Goal: Task Accomplishment & Management: Manage account settings

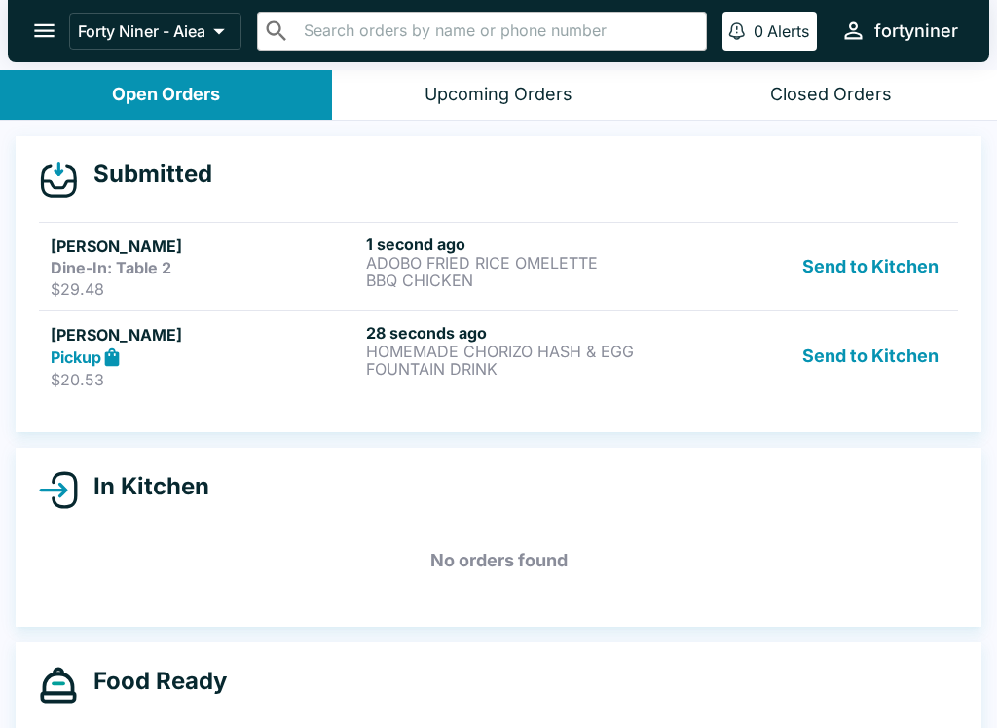
click at [245, 367] on div "Pickup" at bounding box center [205, 358] width 308 height 22
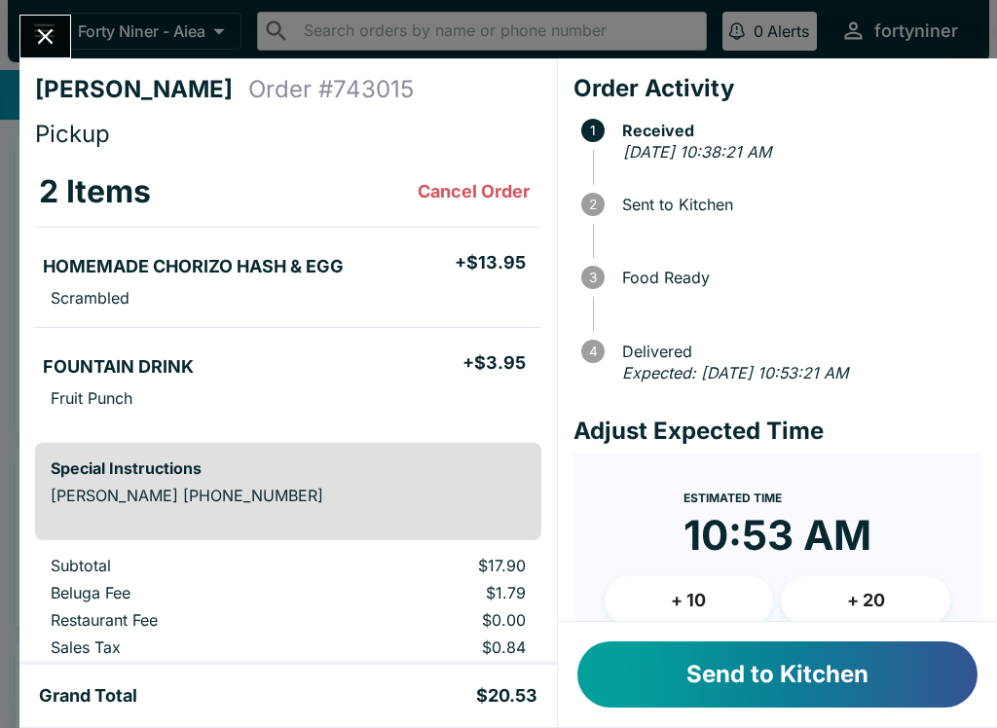
click at [655, 669] on button "Send to Kitchen" at bounding box center [777, 675] width 400 height 66
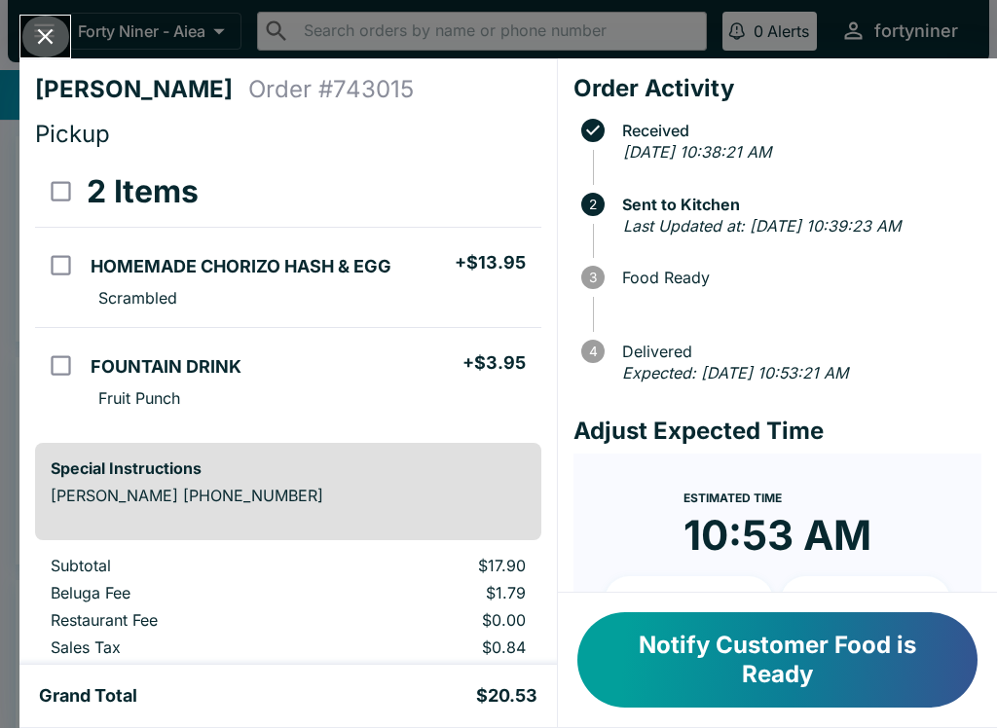
click at [42, 34] on icon "Close" at bounding box center [46, 37] width 16 height 16
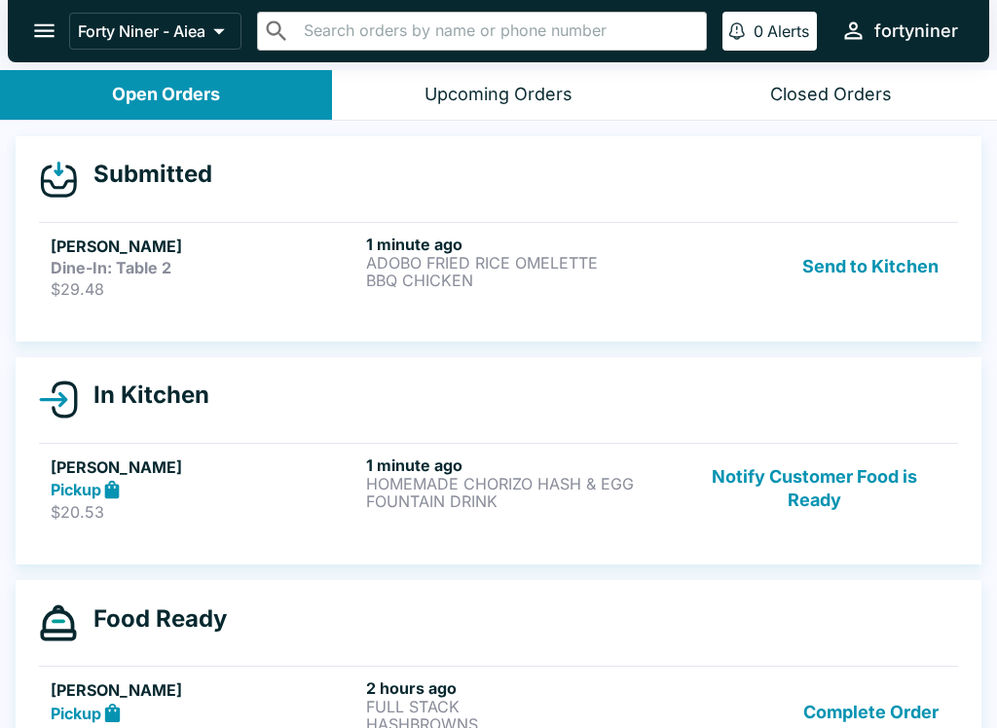
click at [269, 277] on div "[PERSON_NAME] Dine-In: Table 2 $29.48" at bounding box center [205, 267] width 308 height 64
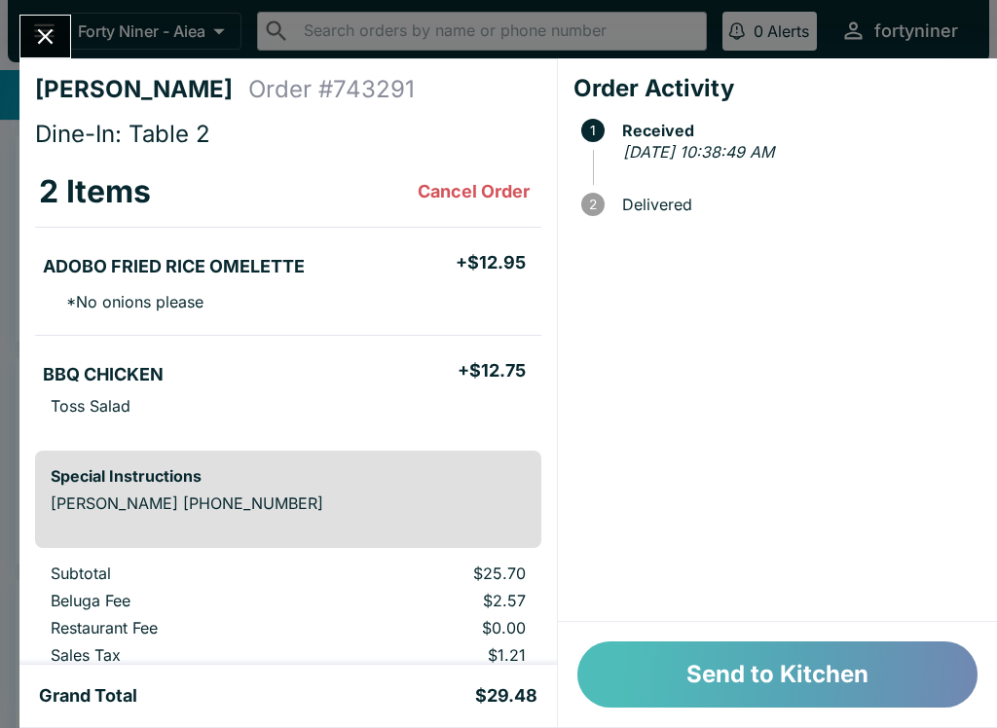
click at [655, 653] on button "Send to Kitchen" at bounding box center [777, 675] width 400 height 66
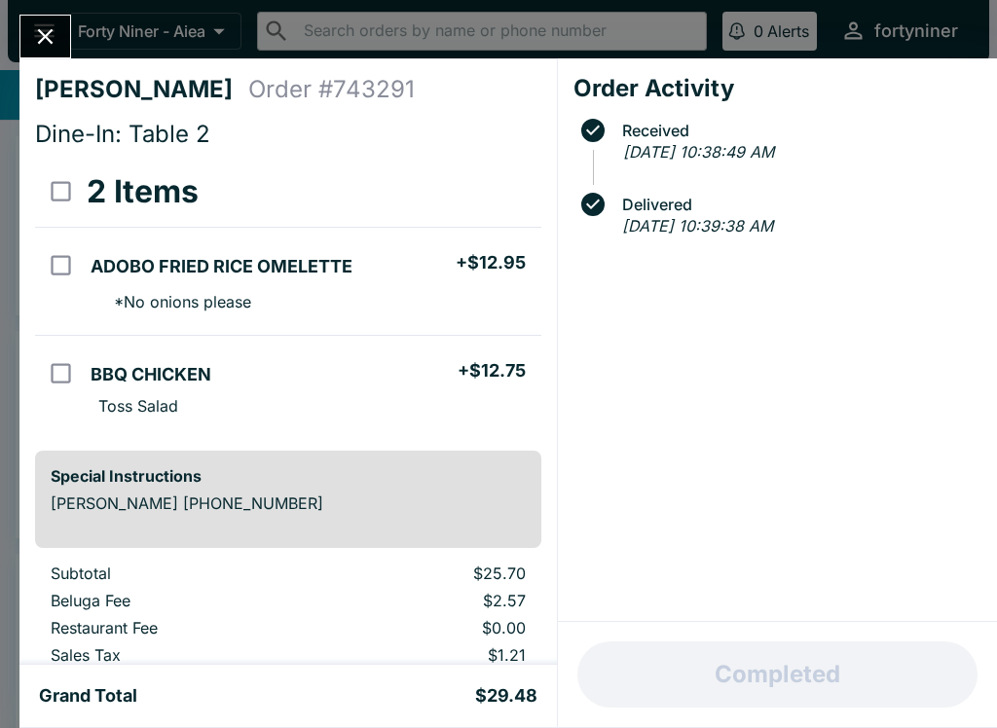
click at [52, 29] on icon "Close" at bounding box center [46, 37] width 16 height 16
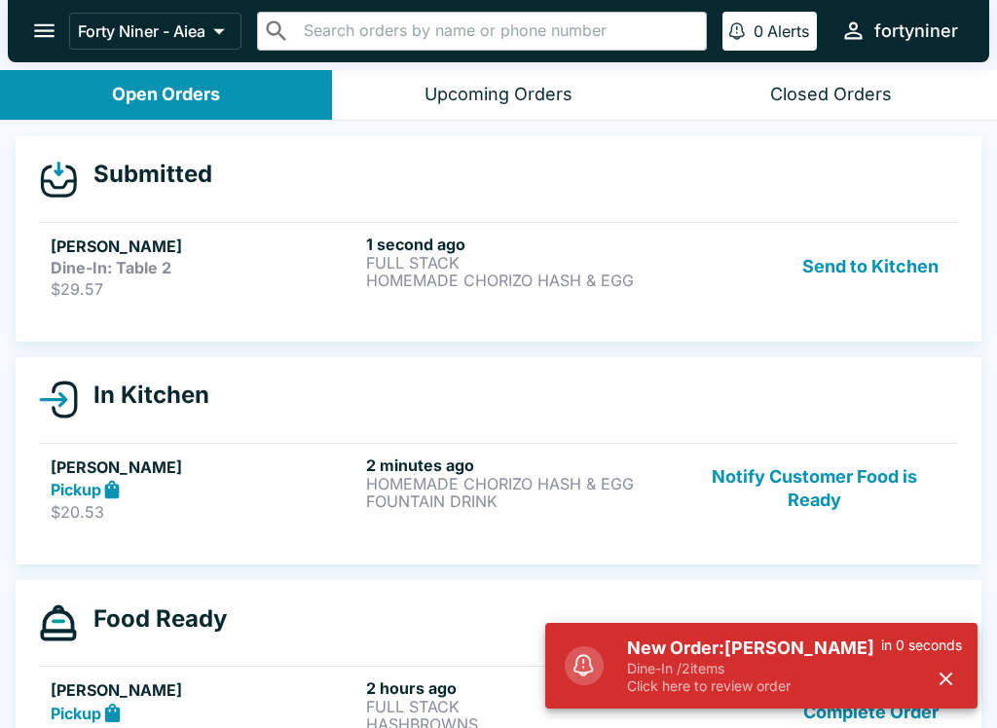
click at [210, 291] on p "$29.57" at bounding box center [205, 288] width 308 height 19
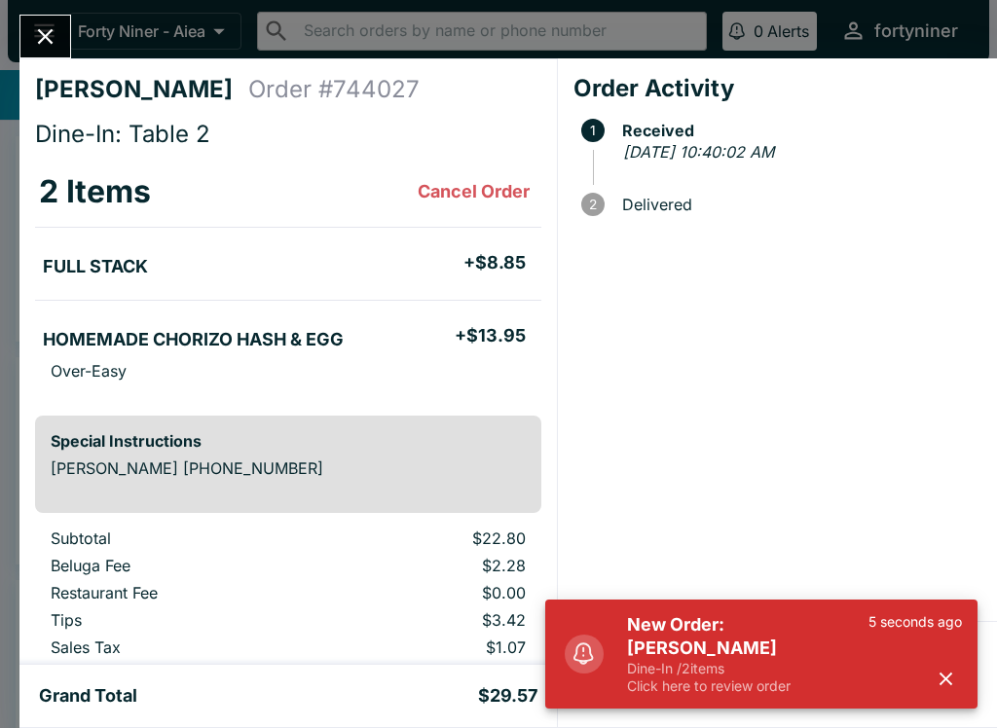
click at [940, 677] on icon "button" at bounding box center [946, 679] width 22 height 22
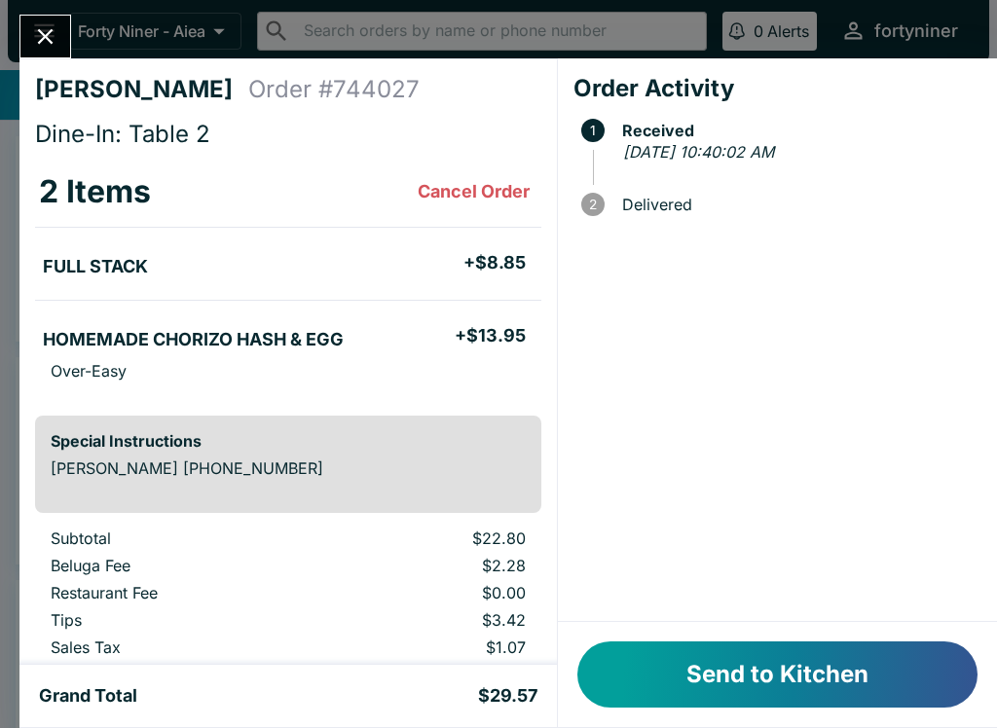
click at [880, 657] on button "Send to Kitchen" at bounding box center [777, 675] width 400 height 66
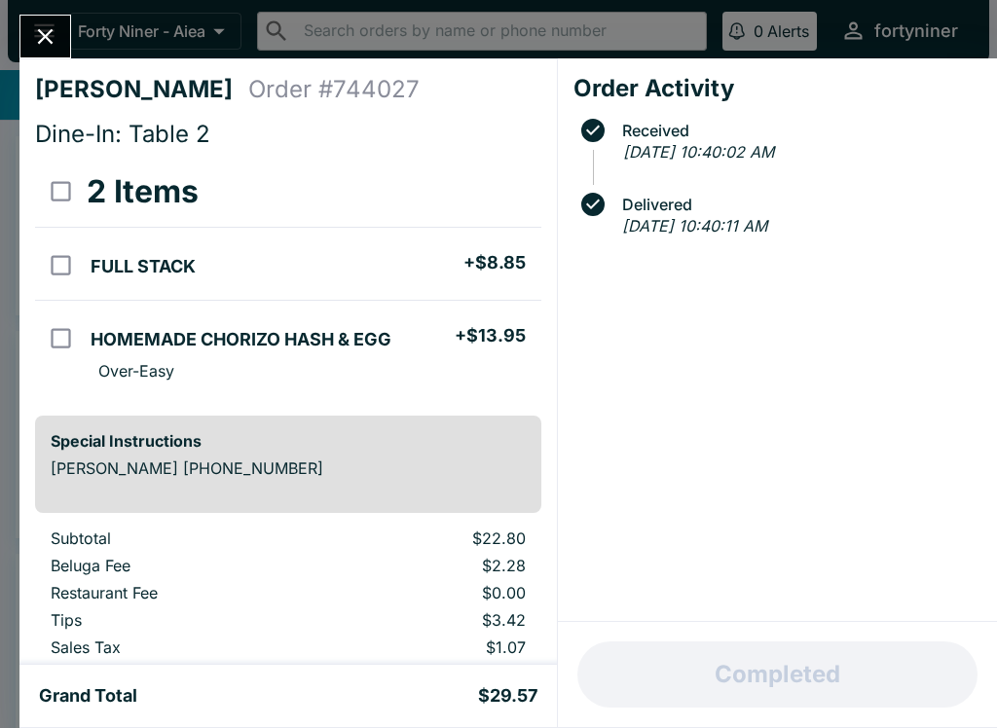
click at [51, 32] on icon "Close" at bounding box center [46, 37] width 16 height 16
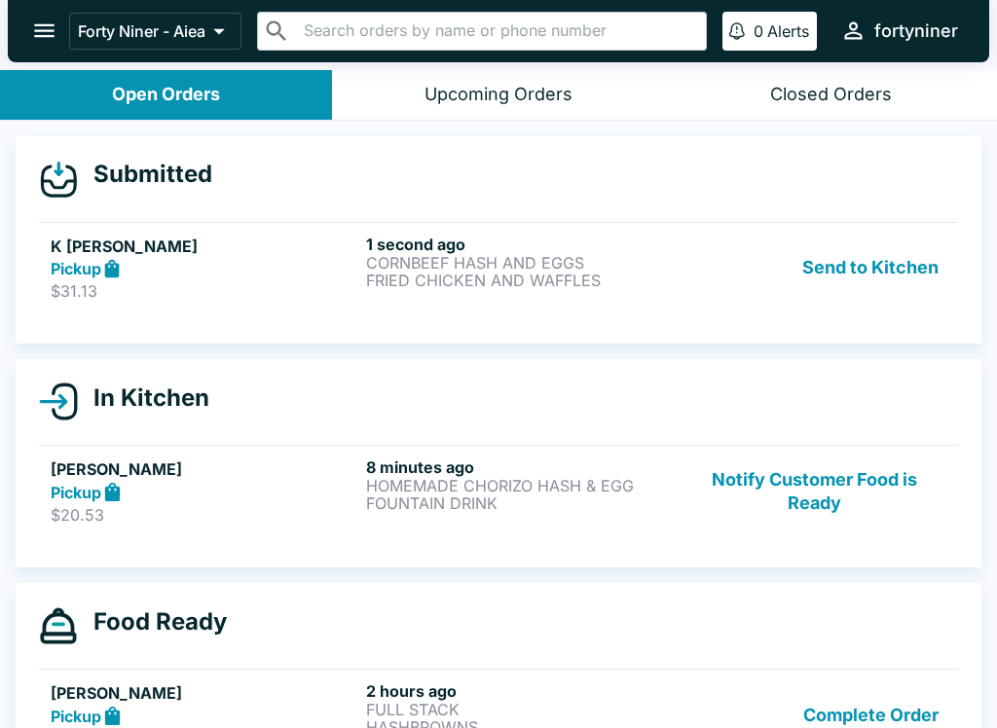
click at [205, 258] on div "Pickup" at bounding box center [205, 269] width 308 height 22
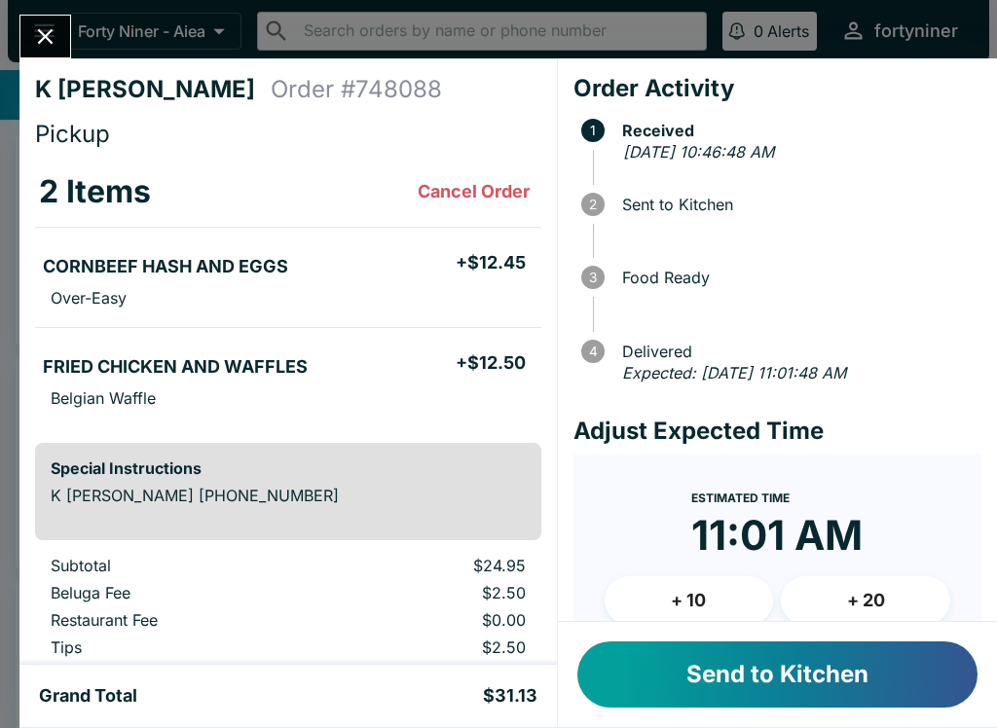
click at [761, 670] on button "Send to Kitchen" at bounding box center [777, 675] width 400 height 66
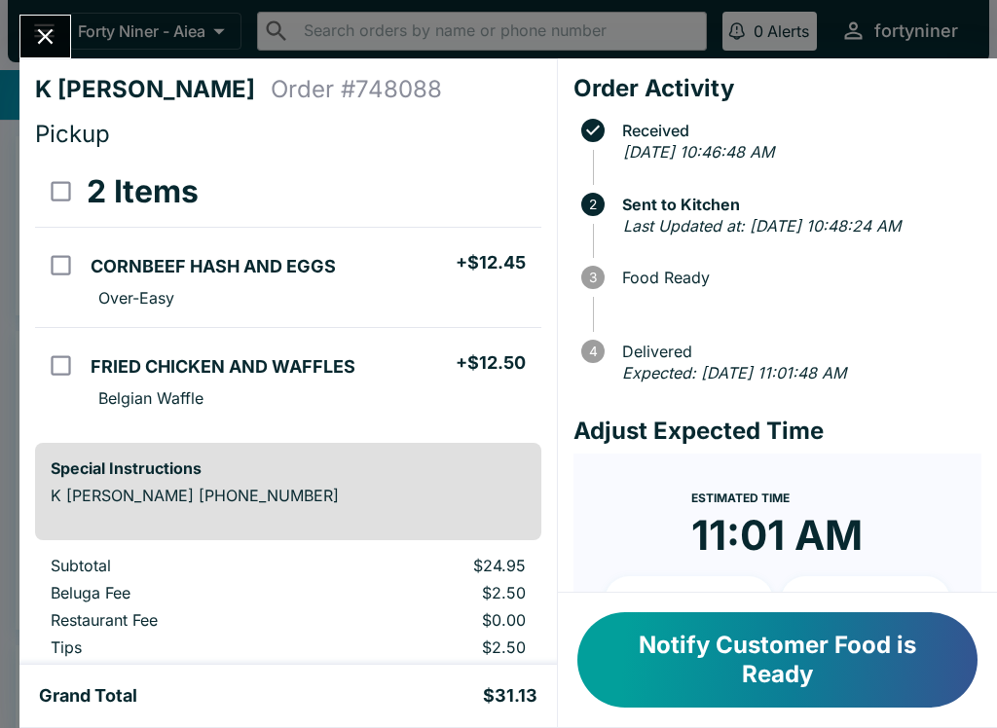
click at [41, 16] on button "Close" at bounding box center [45, 37] width 50 height 42
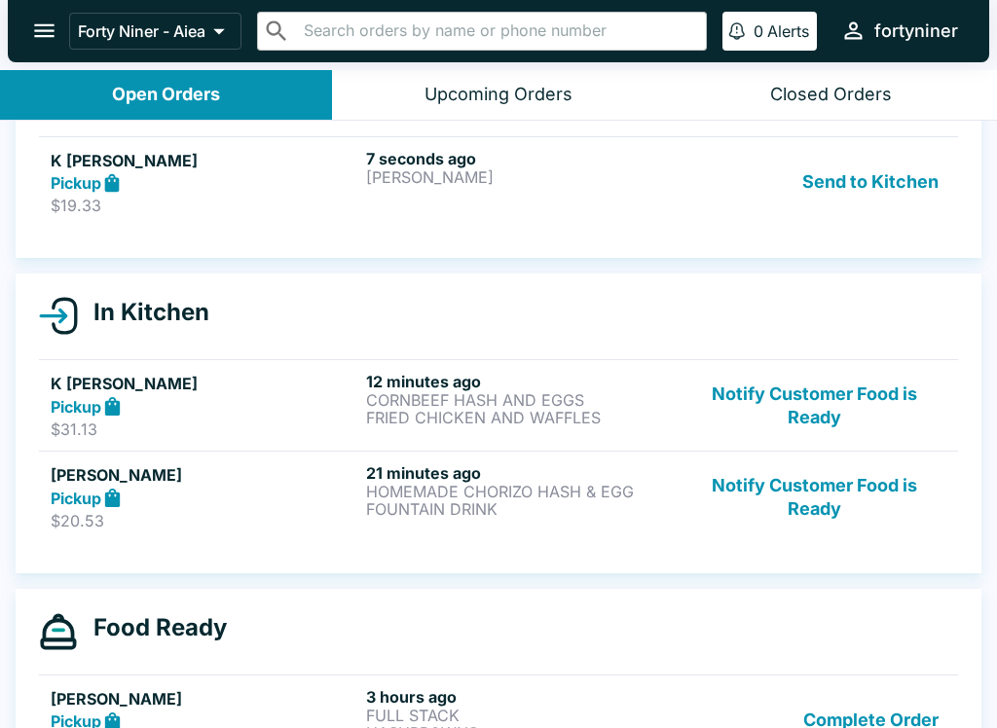
scroll to position [94, 0]
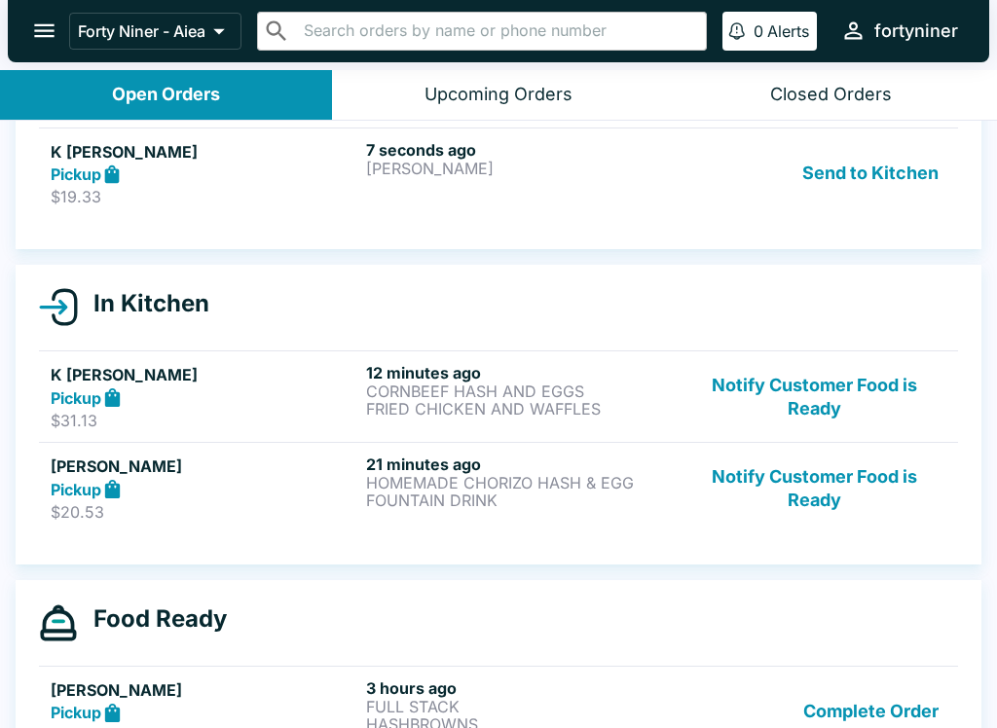
click at [671, 216] on link "K [PERSON_NAME] Pickup $19.33 7 seconds ago [PERSON_NAME] SAIMIN Send to Kitchen" at bounding box center [498, 174] width 919 height 92
click at [671, 211] on link "K [PERSON_NAME] Pickup $19.33 2 minutes ago FRIED SAIMIN Send to Kitchen" at bounding box center [498, 174] width 919 height 92
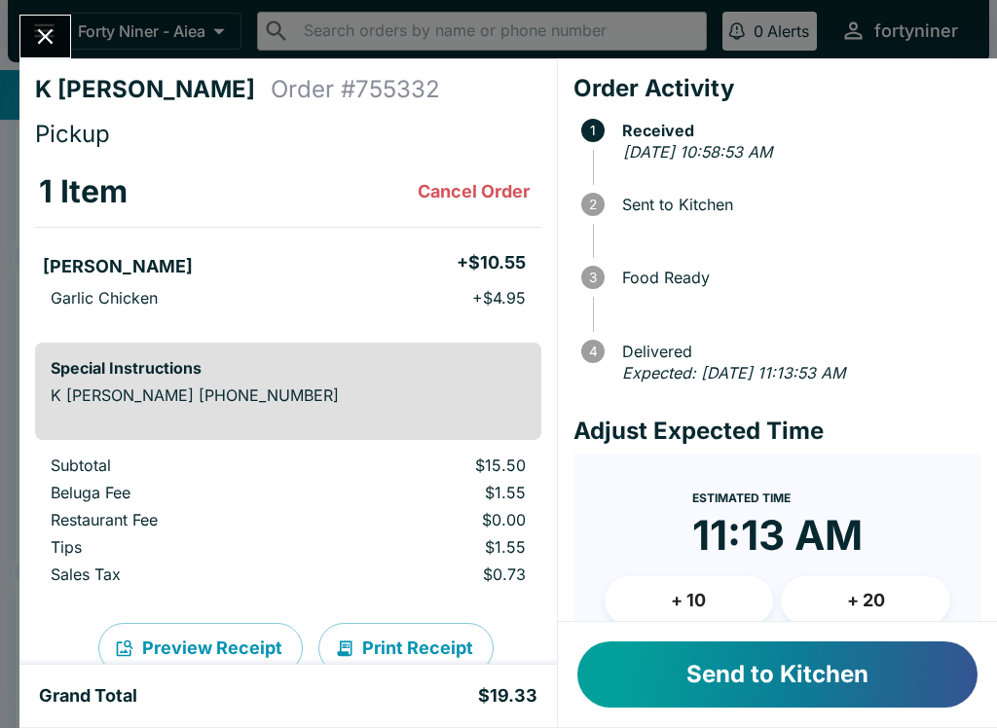
click at [764, 682] on button "Send to Kitchen" at bounding box center [777, 675] width 400 height 66
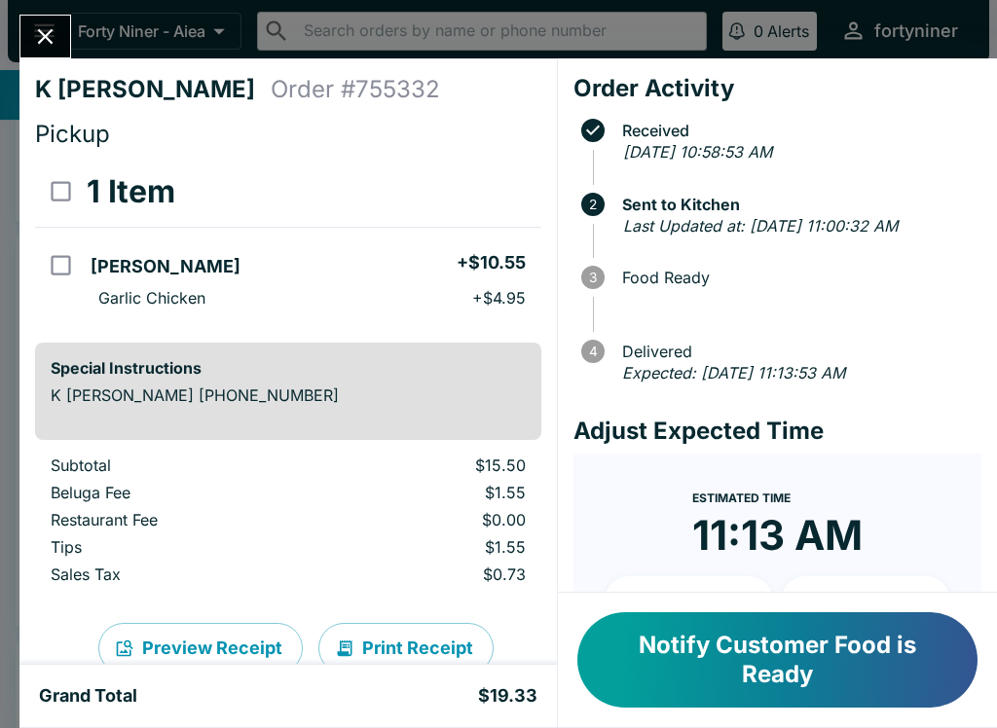
click at [75, 21] on div "K [PERSON_NAME] Order # 755332 Pickup 1 Item FRIED SAIMIN + $10.55 Garlic Chick…" at bounding box center [498, 364] width 997 height 728
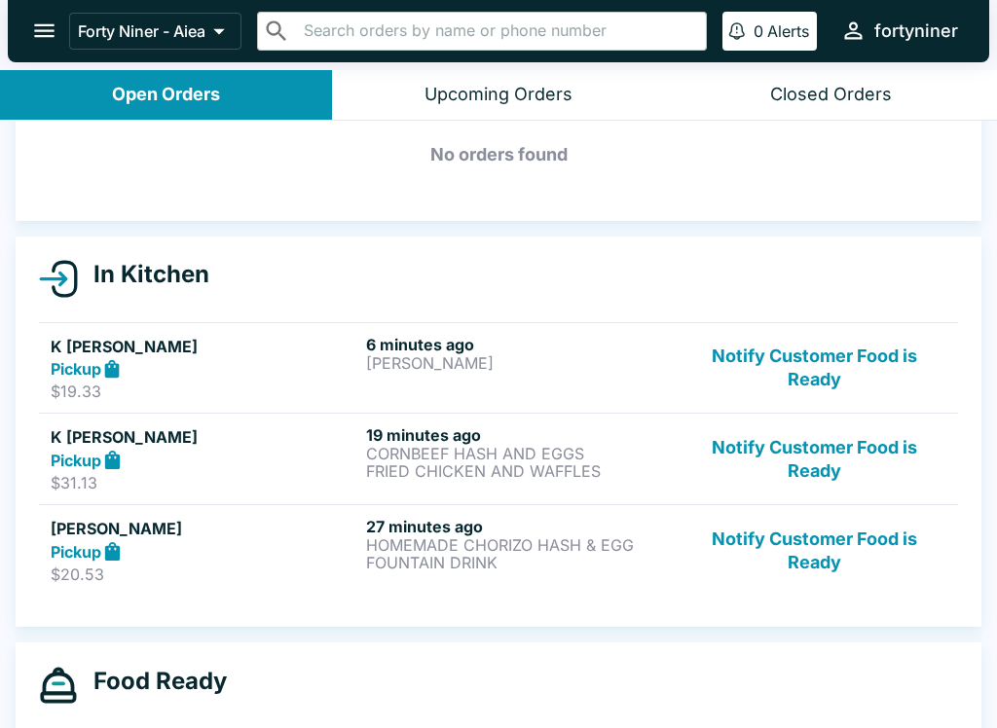
click at [809, 352] on button "Notify Customer Food is Ready" at bounding box center [815, 368] width 264 height 67
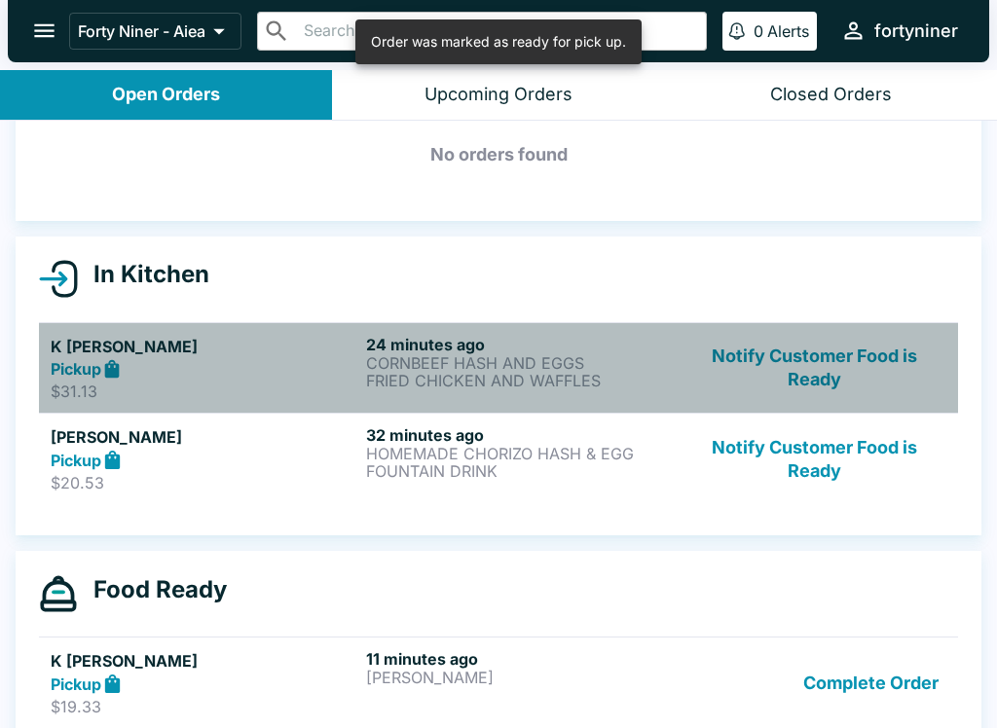
click at [804, 328] on link "K [PERSON_NAME] Pickup $31.13 24 minutes ago CORNBEEF HASH AND EGGS FRIED CHICK…" at bounding box center [498, 368] width 919 height 92
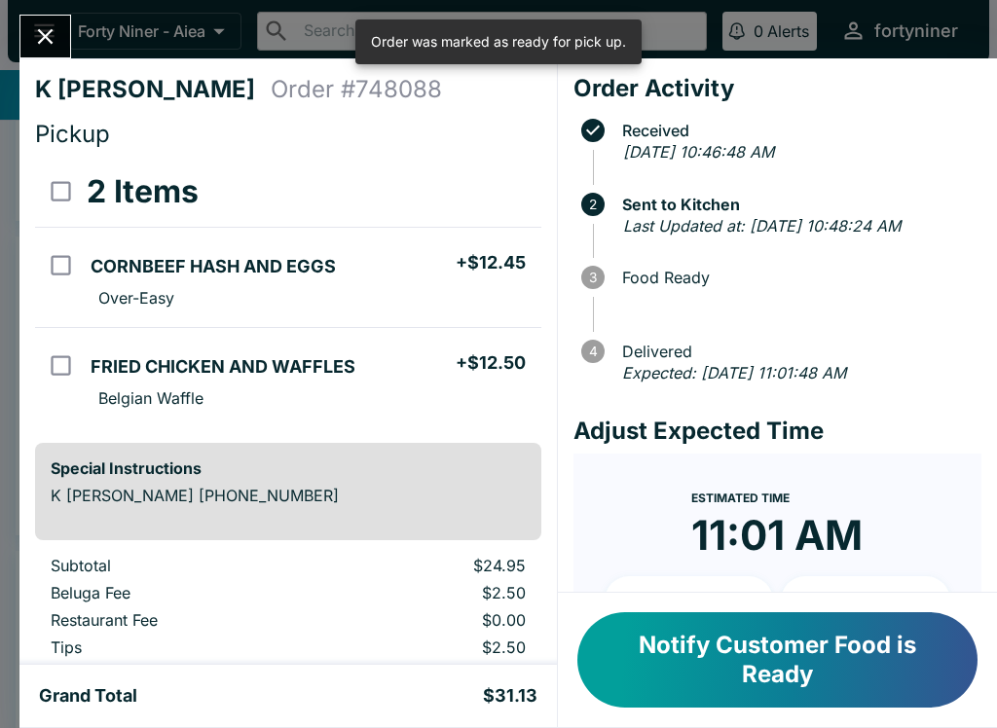
click at [39, 23] on icon "Close" at bounding box center [45, 36] width 26 height 26
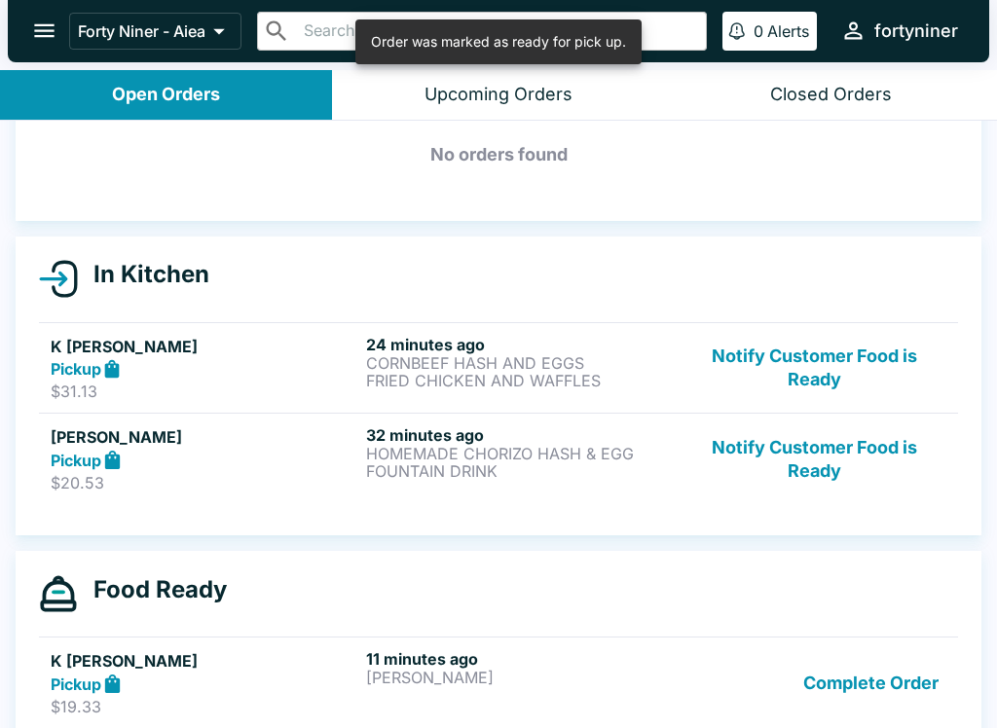
click at [816, 354] on button "Notify Customer Food is Ready" at bounding box center [815, 368] width 264 height 67
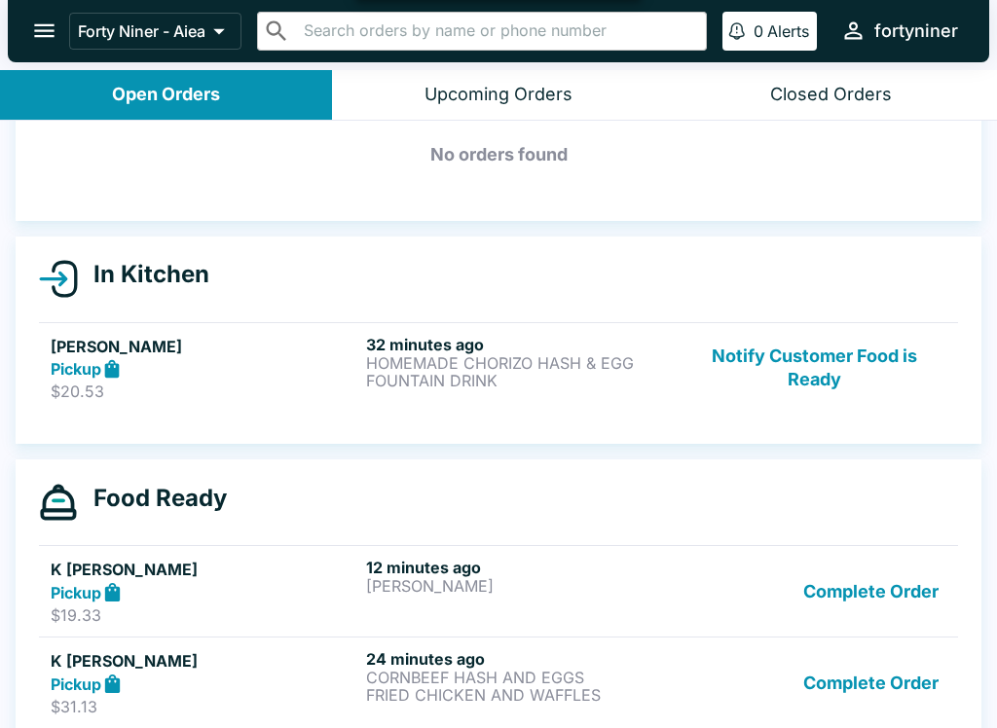
click at [819, 350] on button "Notify Customer Food is Ready" at bounding box center [815, 368] width 264 height 67
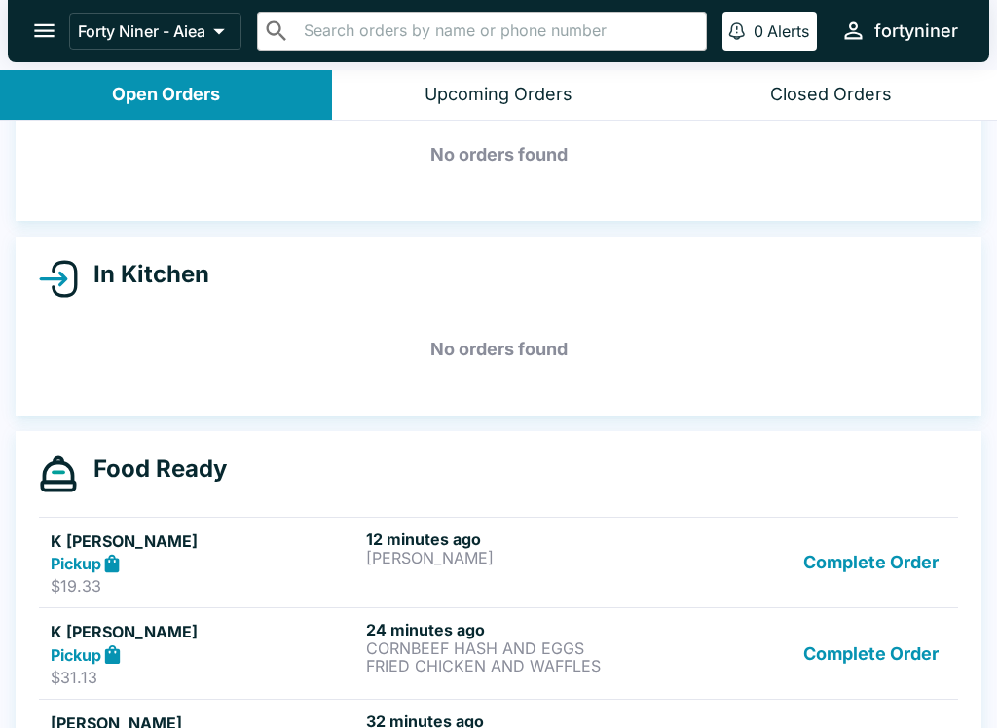
click at [617, 547] on h6 "12 minutes ago" at bounding box center [520, 539] width 308 height 19
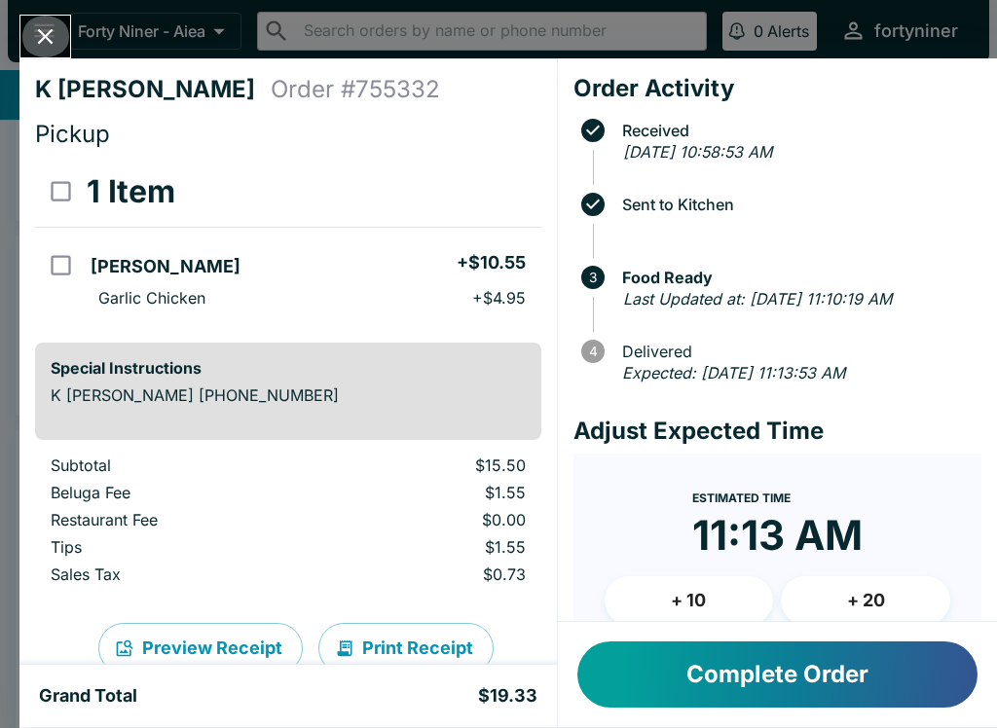
click at [51, 33] on icon "Close" at bounding box center [46, 37] width 16 height 16
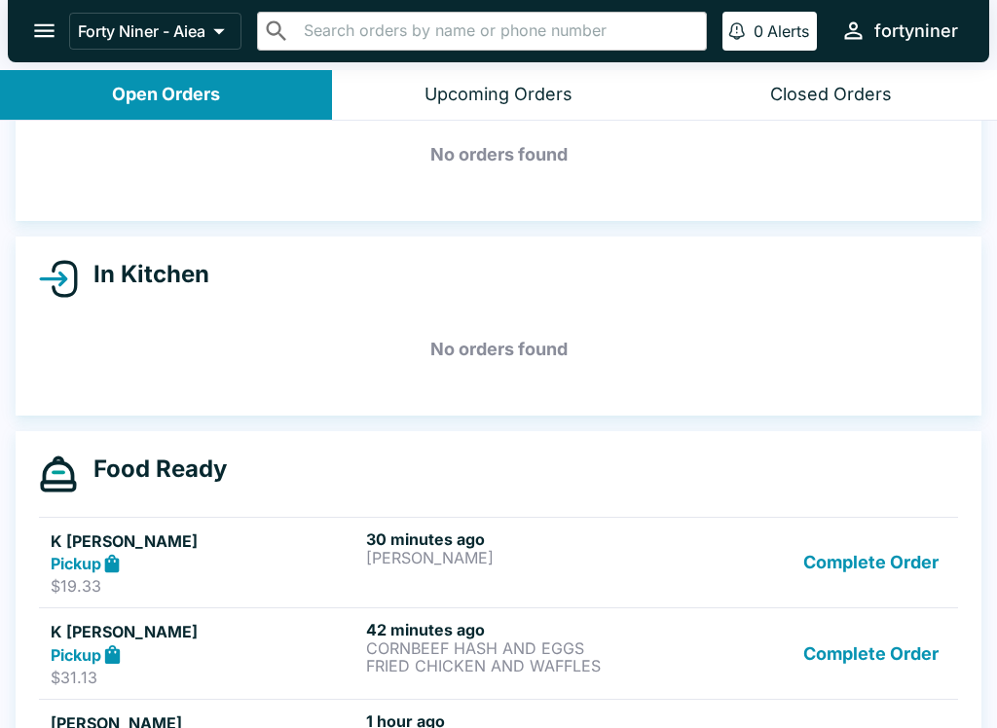
click at [610, 657] on p "FRIED CHICKEN AND WAFFLES" at bounding box center [520, 666] width 308 height 18
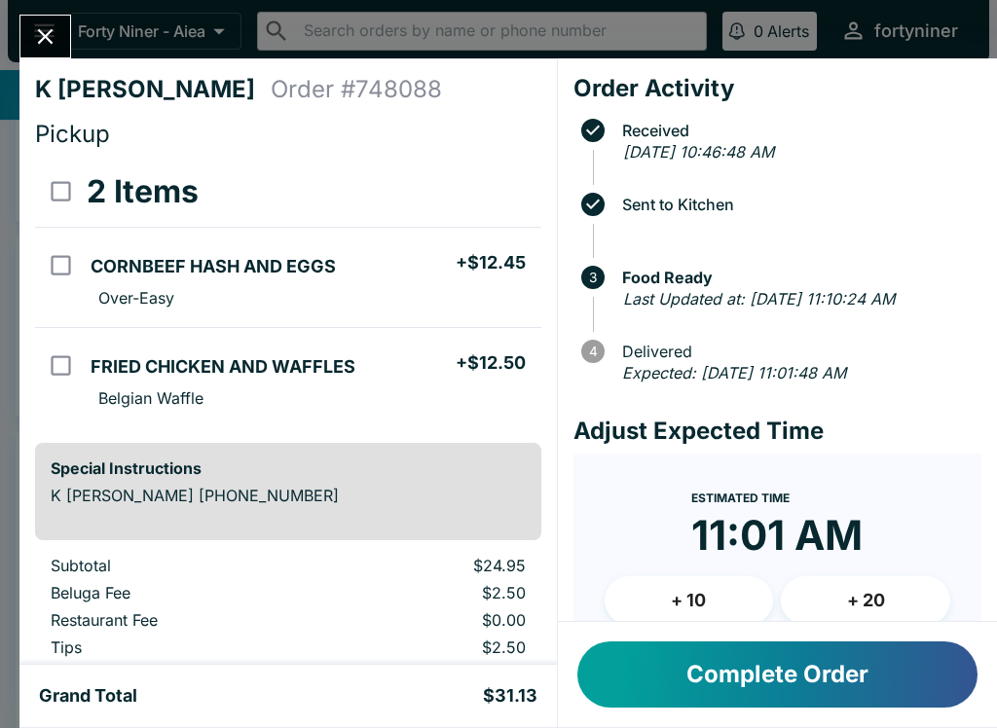
click at [55, 34] on icon "Close" at bounding box center [45, 36] width 26 height 26
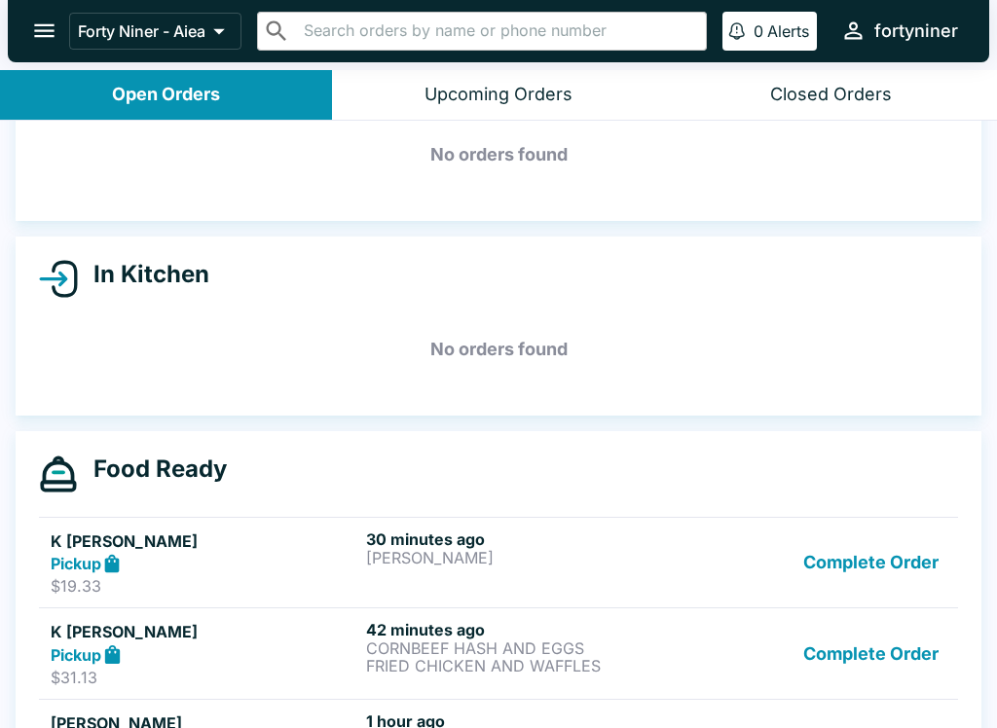
click at [601, 556] on p "[PERSON_NAME]" at bounding box center [520, 558] width 308 height 18
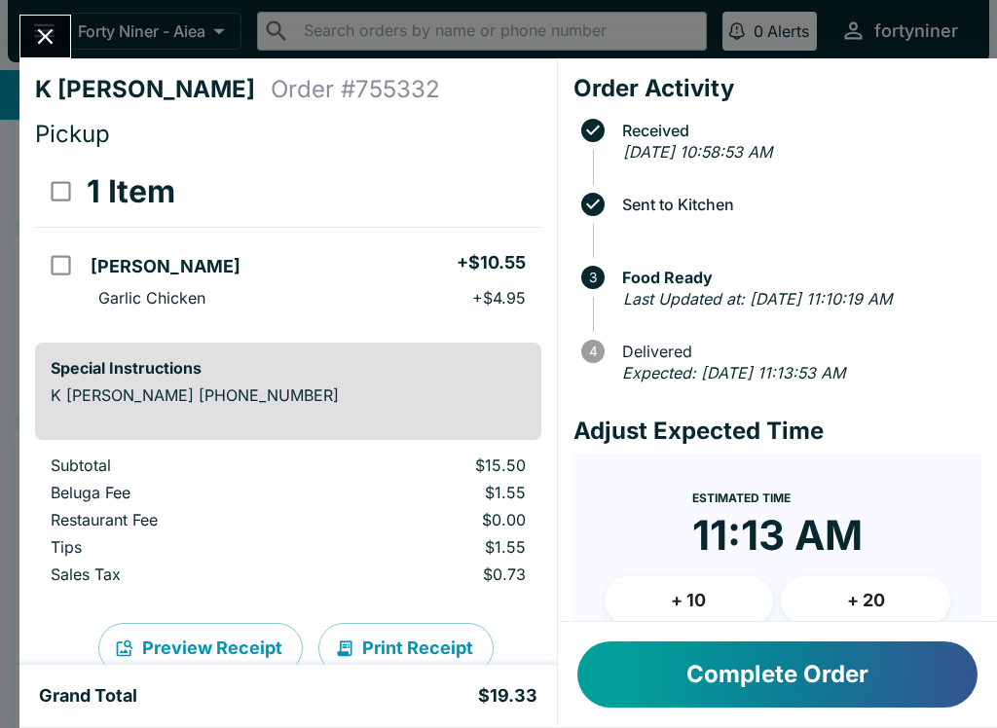
click at [30, 32] on button "Close" at bounding box center [45, 37] width 50 height 42
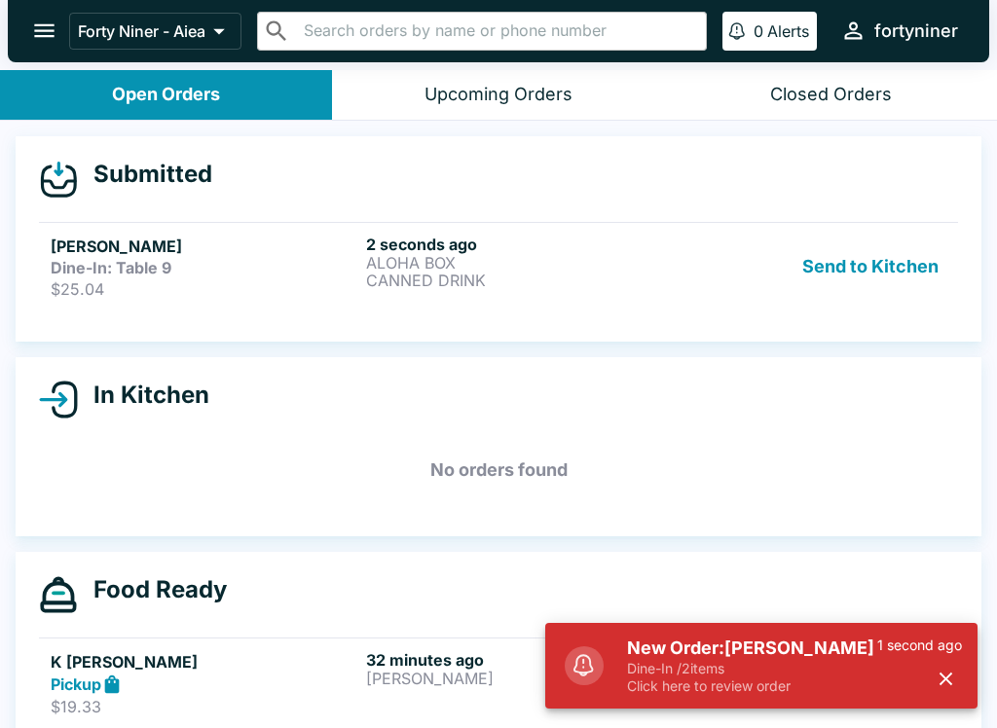
click at [235, 282] on p "$25.04" at bounding box center [205, 288] width 308 height 19
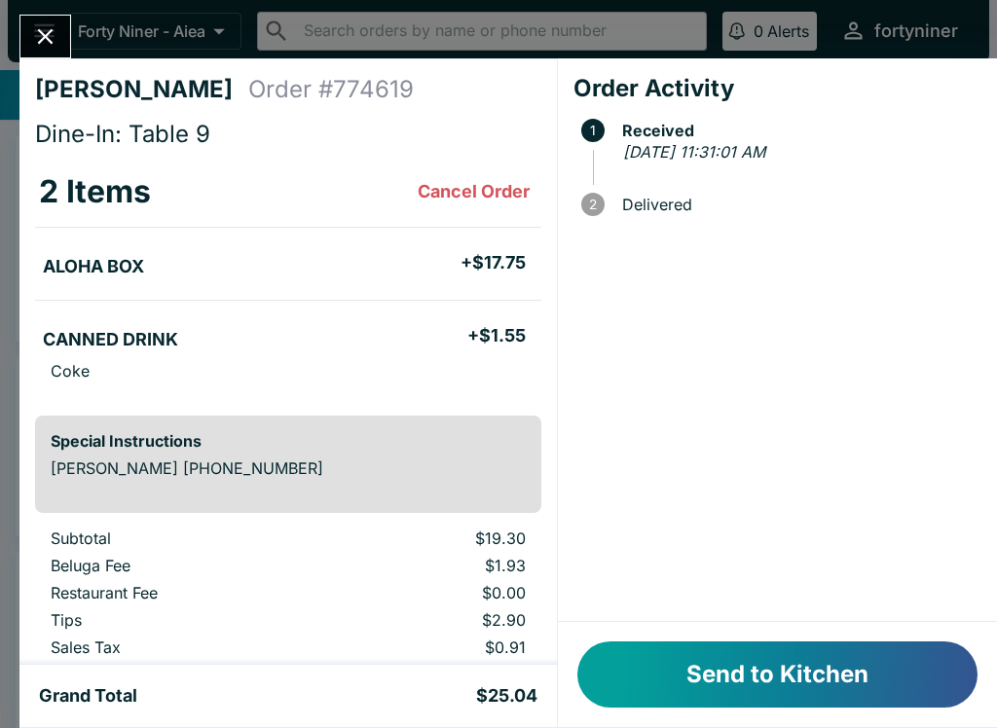
click at [887, 653] on button "Send to Kitchen" at bounding box center [777, 675] width 400 height 66
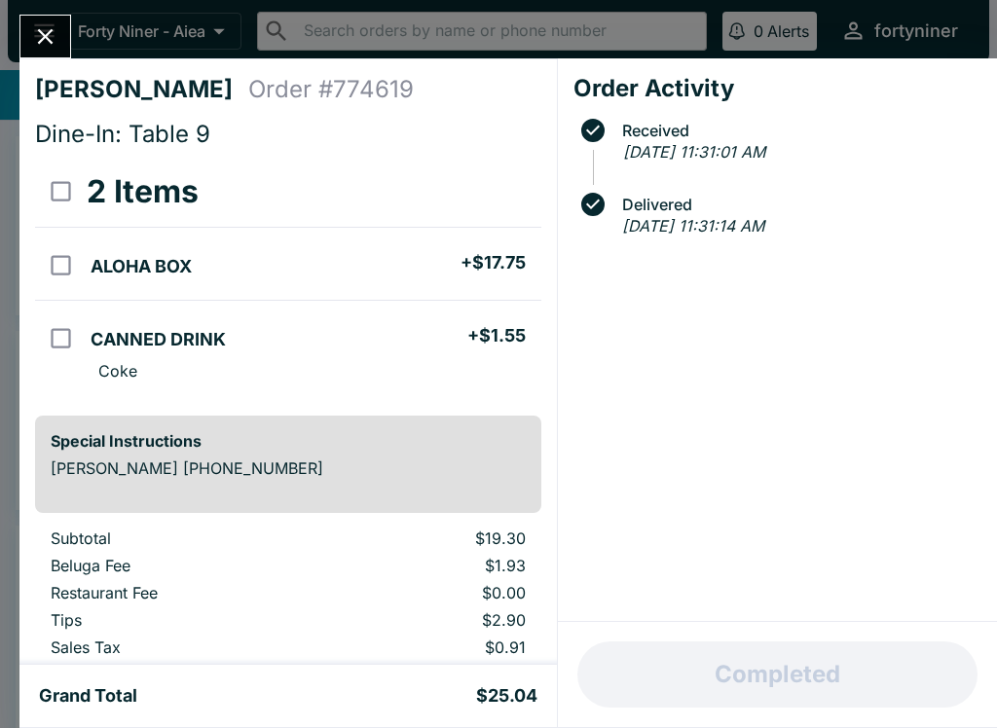
click at [49, 18] on button "Close" at bounding box center [45, 37] width 50 height 42
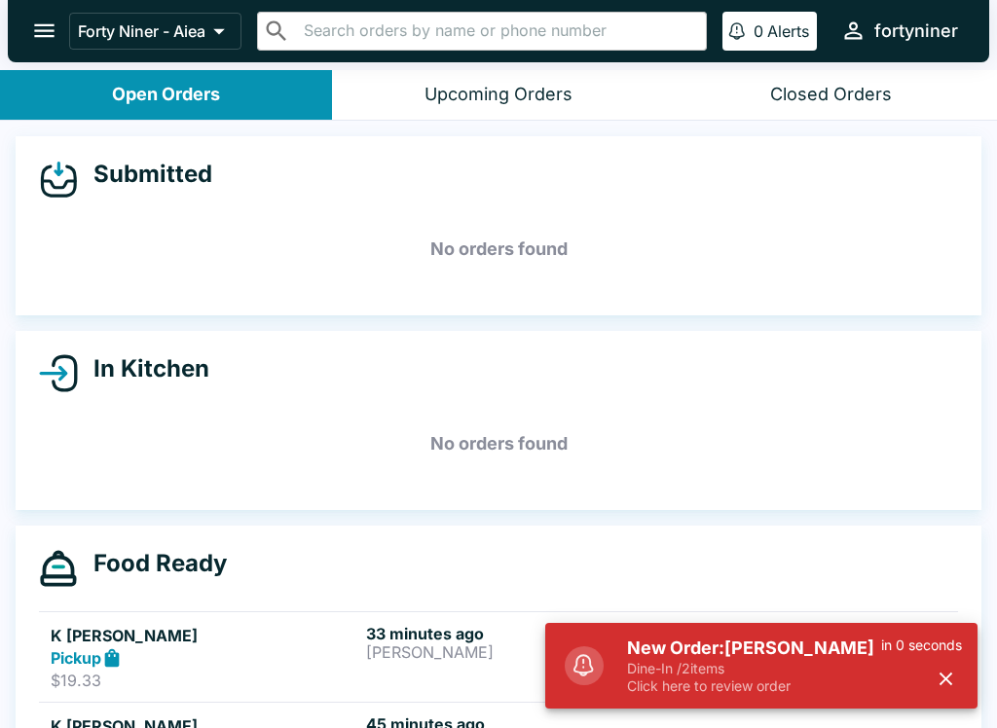
click at [862, 103] on div "Closed Orders" at bounding box center [831, 95] width 122 height 22
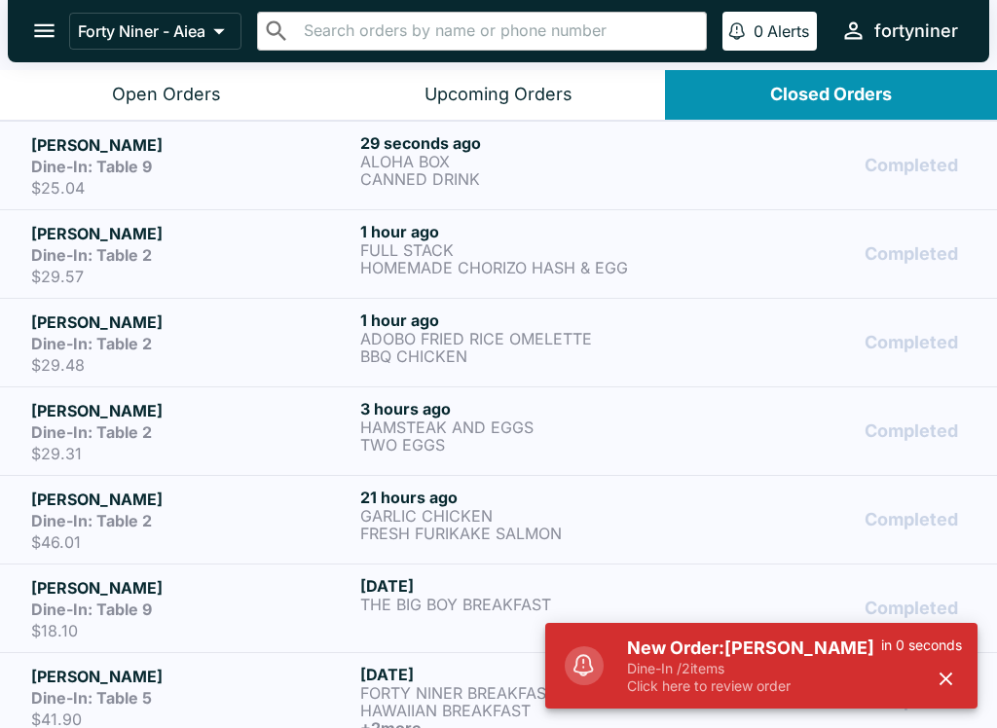
click at [643, 177] on p "CANNED DRINK" at bounding box center [520, 179] width 321 height 18
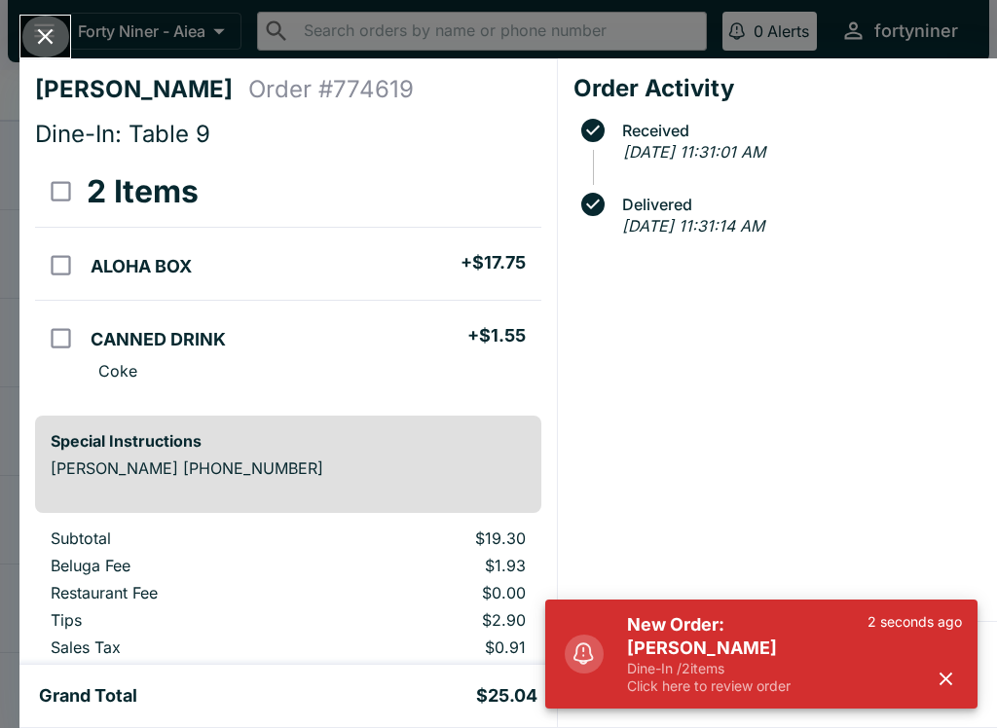
click at [55, 28] on icon "Close" at bounding box center [45, 36] width 26 height 26
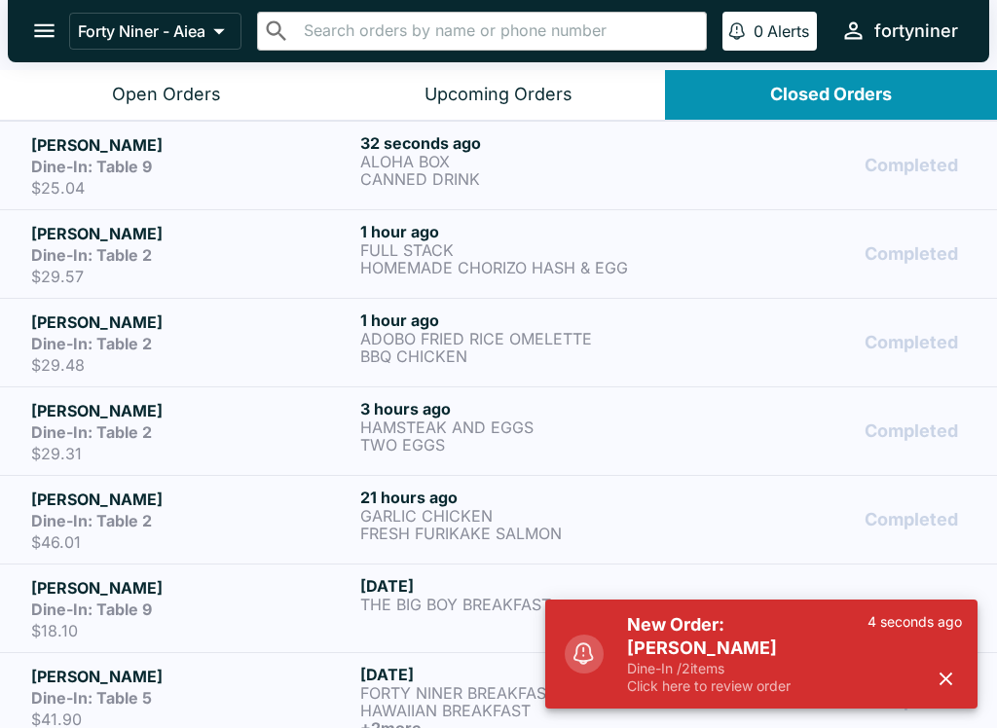
click at [266, 96] on button "Open Orders" at bounding box center [166, 95] width 332 height 50
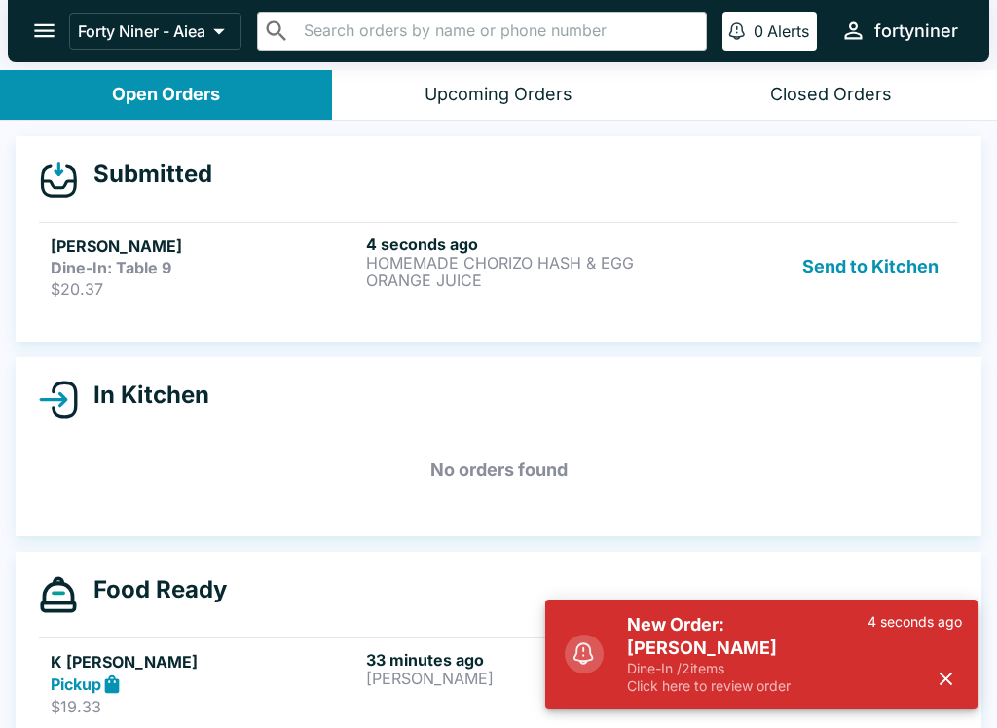
click at [267, 286] on p "$20.37" at bounding box center [205, 288] width 308 height 19
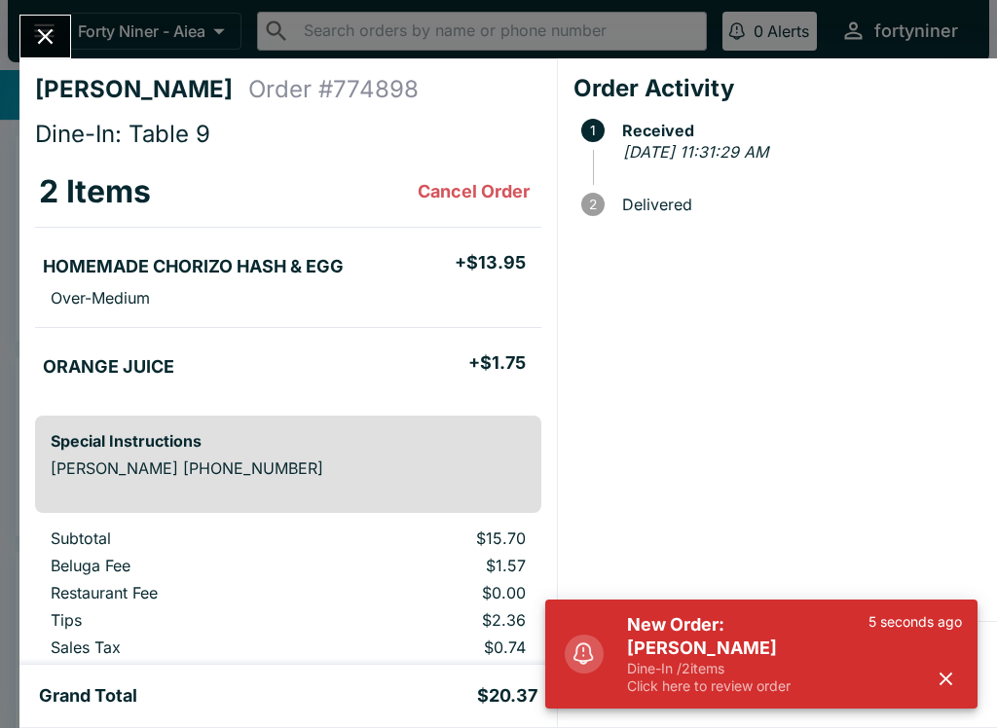
click at [948, 685] on icon "button" at bounding box center [946, 679] width 22 height 22
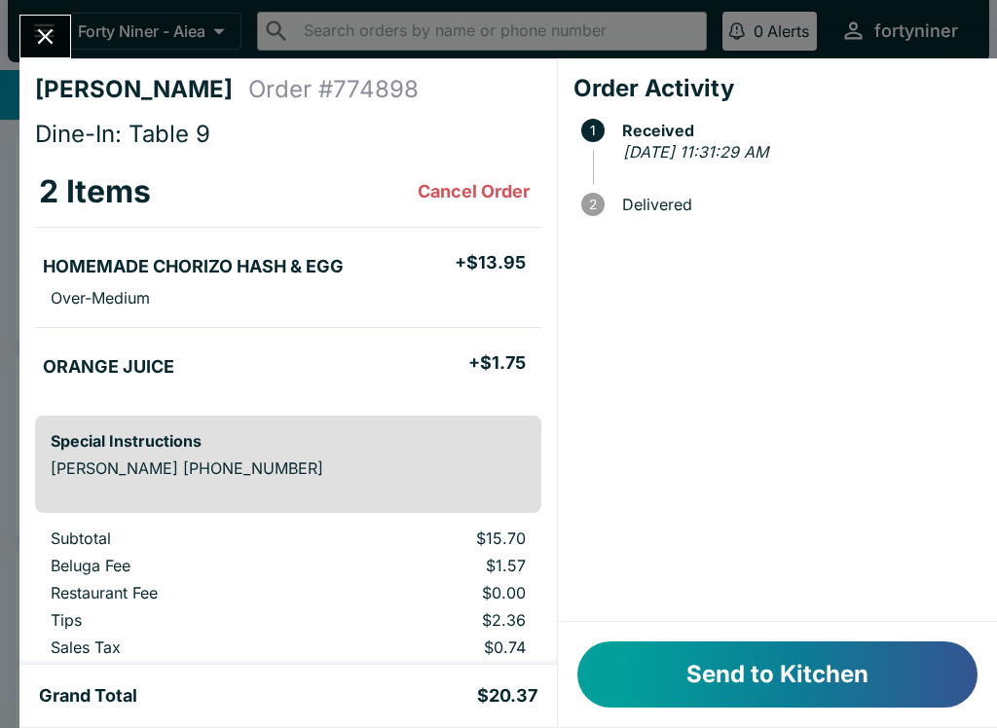
click at [743, 663] on button "Send to Kitchen" at bounding box center [777, 675] width 400 height 66
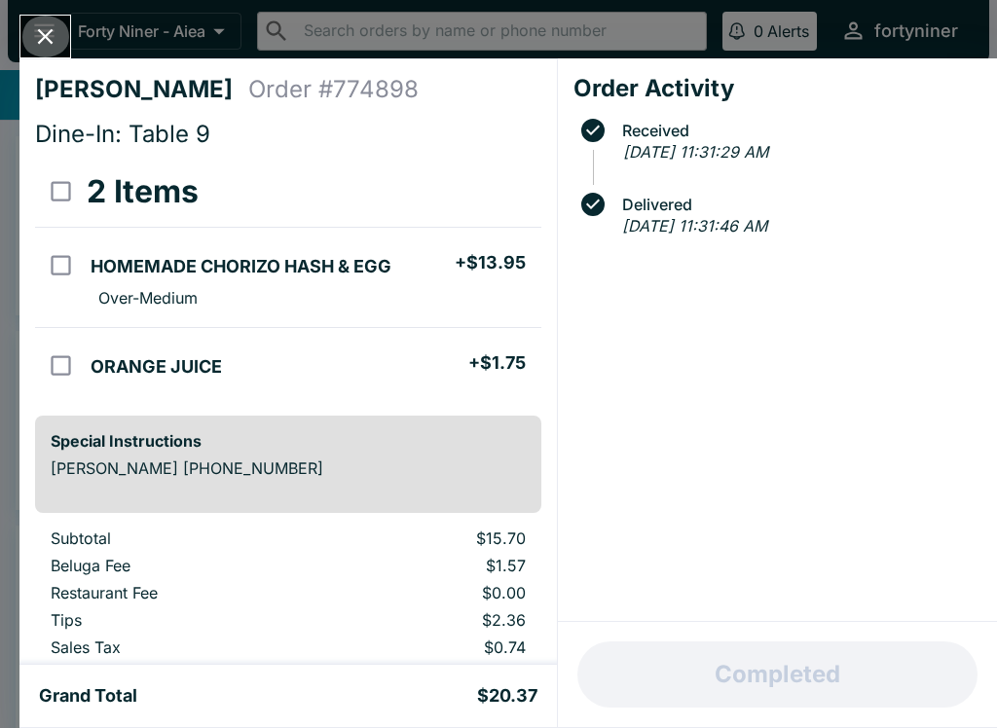
click at [43, 39] on icon "Close" at bounding box center [46, 37] width 16 height 16
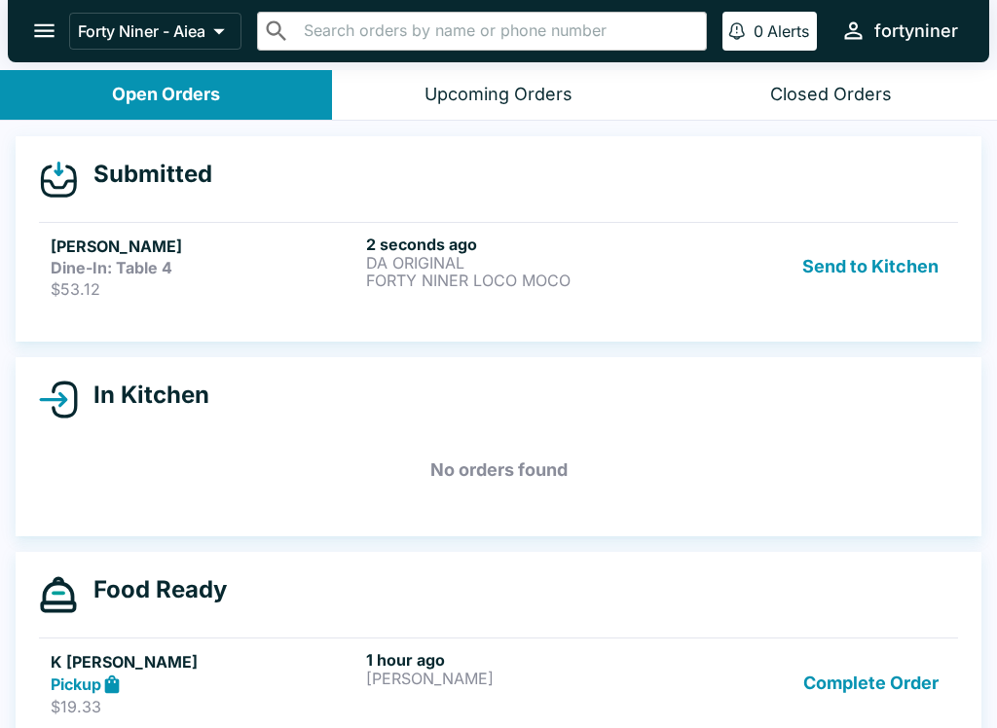
click at [288, 294] on p "$53.12" at bounding box center [205, 288] width 308 height 19
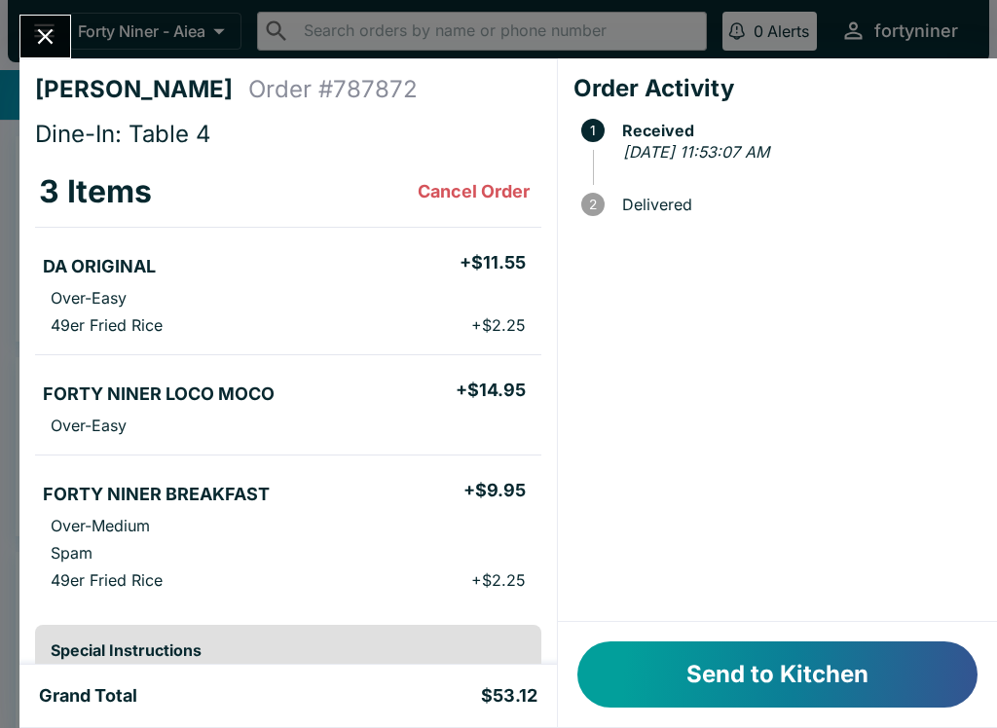
click at [756, 666] on button "Send to Kitchen" at bounding box center [777, 675] width 400 height 66
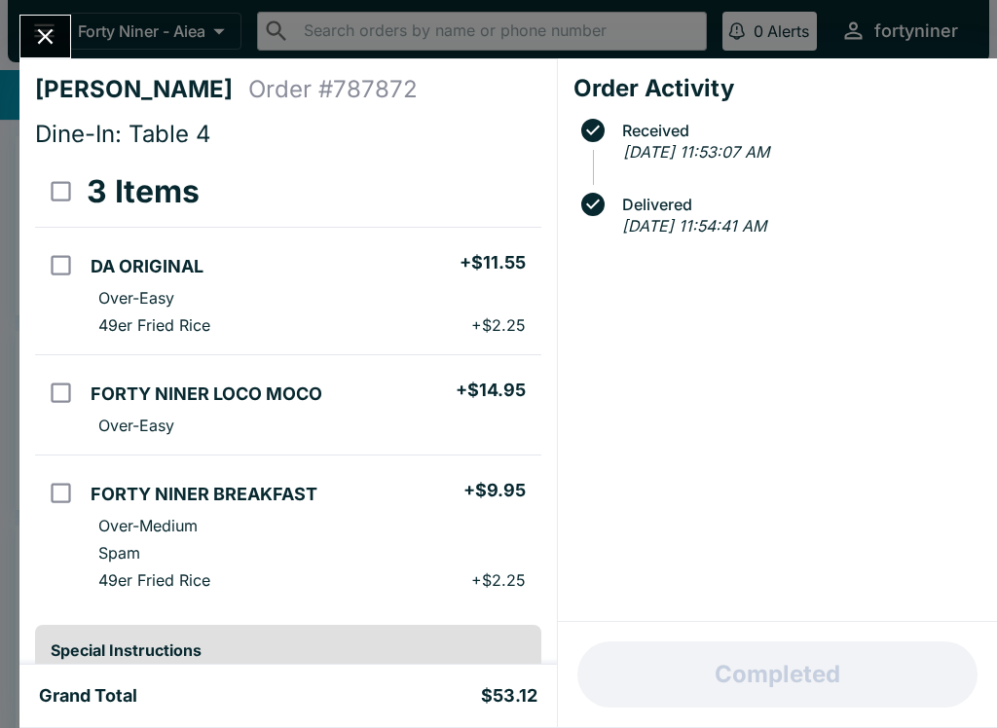
click at [51, 18] on button "Close" at bounding box center [45, 37] width 50 height 42
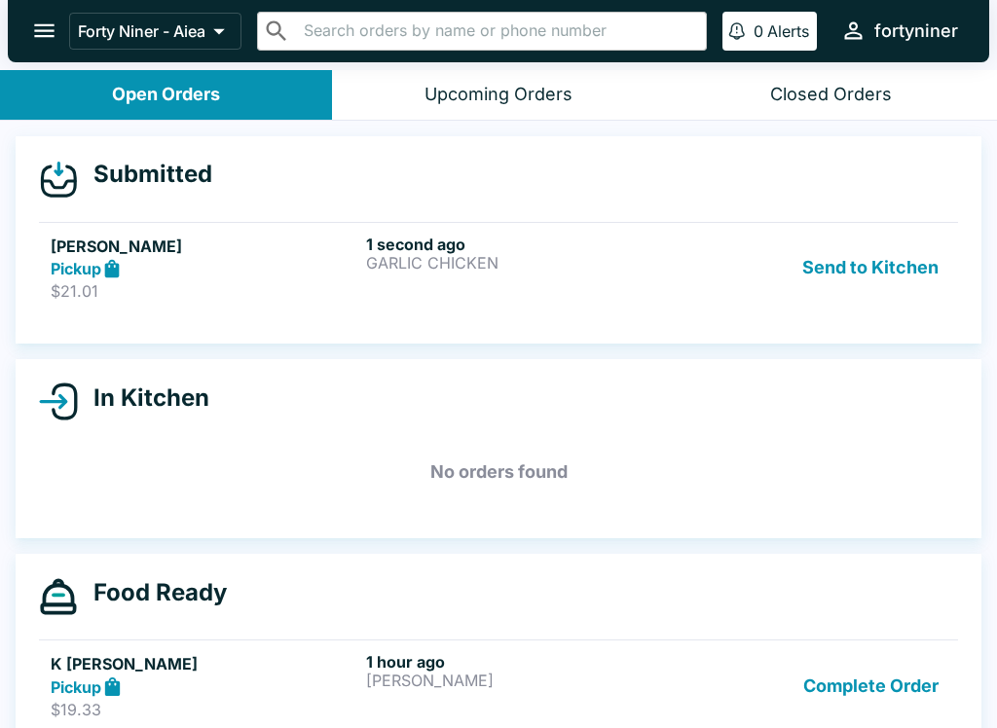
click at [558, 254] on p "GARLIC CHICKEN" at bounding box center [520, 263] width 308 height 18
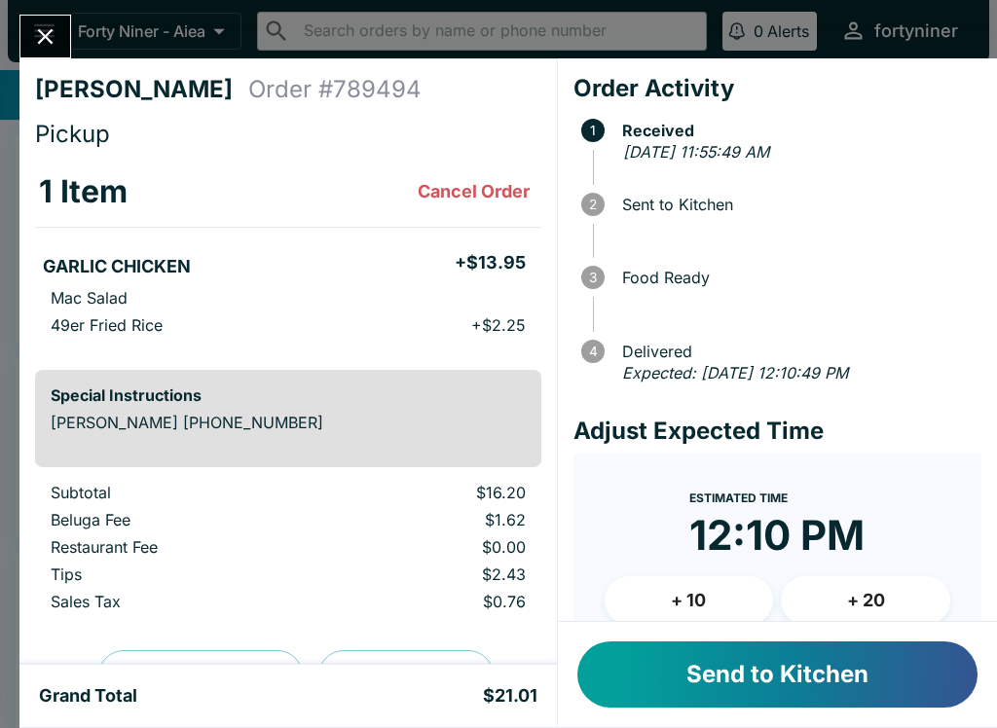
click at [789, 672] on button "Send to Kitchen" at bounding box center [777, 675] width 400 height 66
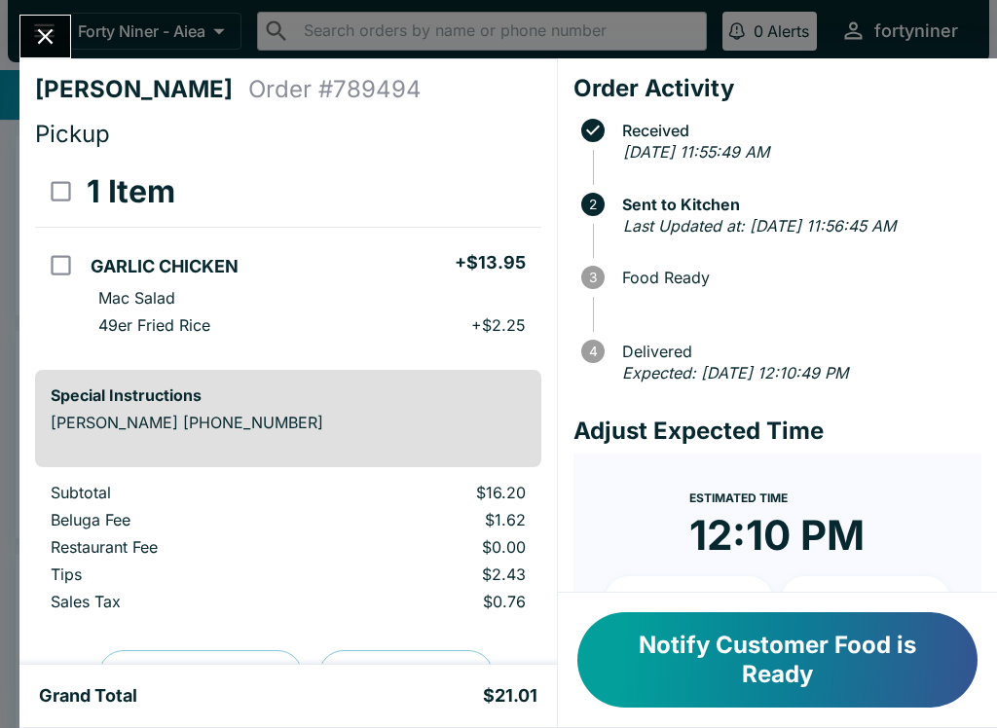
click at [42, 23] on icon "Close" at bounding box center [45, 36] width 26 height 26
